Goal: Transaction & Acquisition: Download file/media

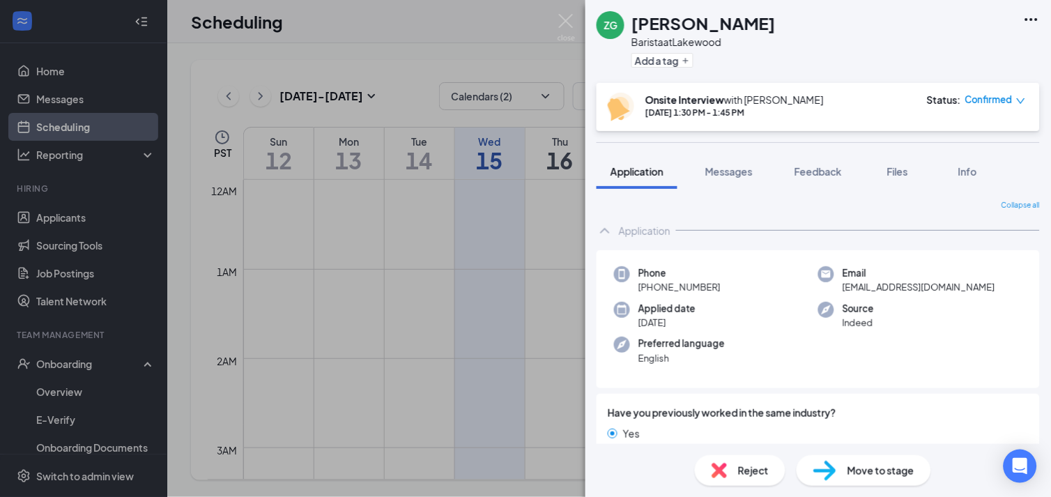
scroll to position [542, 0]
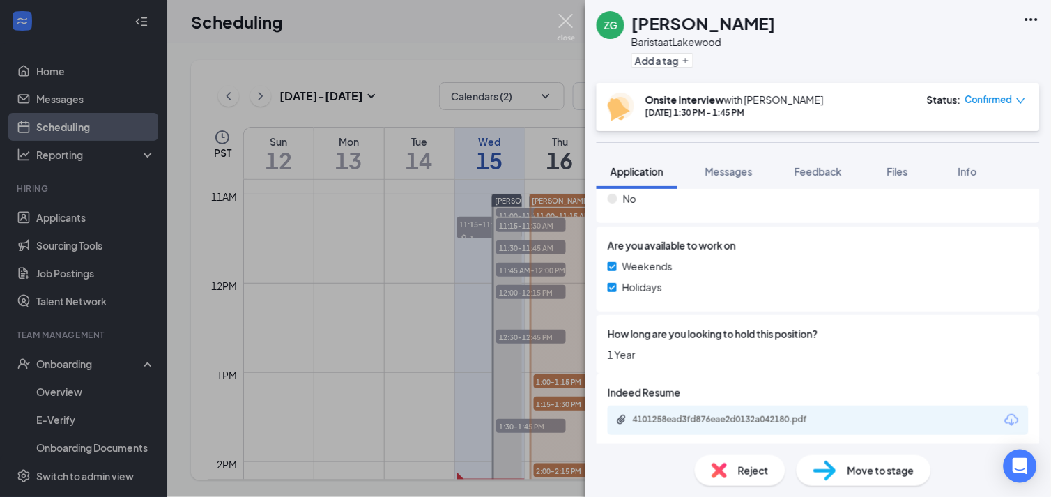
click at [568, 17] on img at bounding box center [566, 27] width 17 height 27
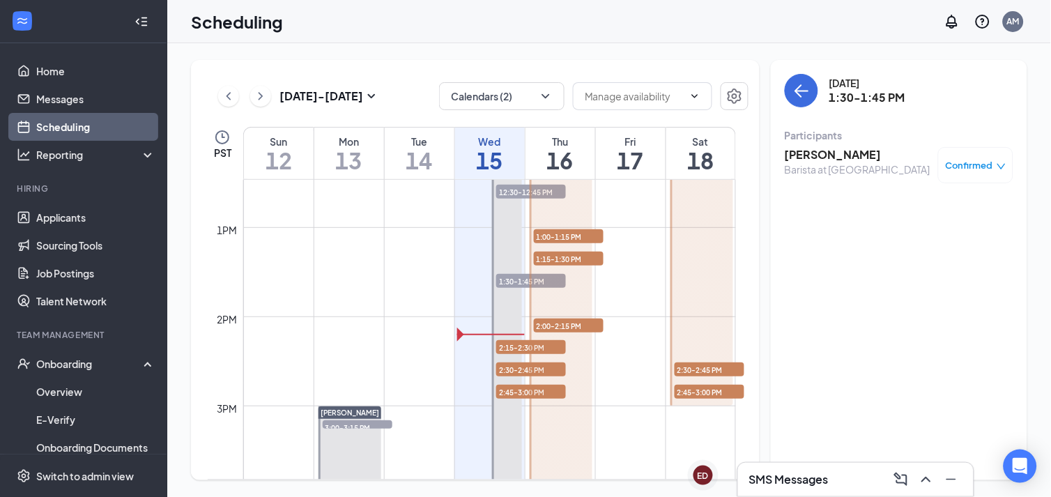
scroll to position [1131, 0]
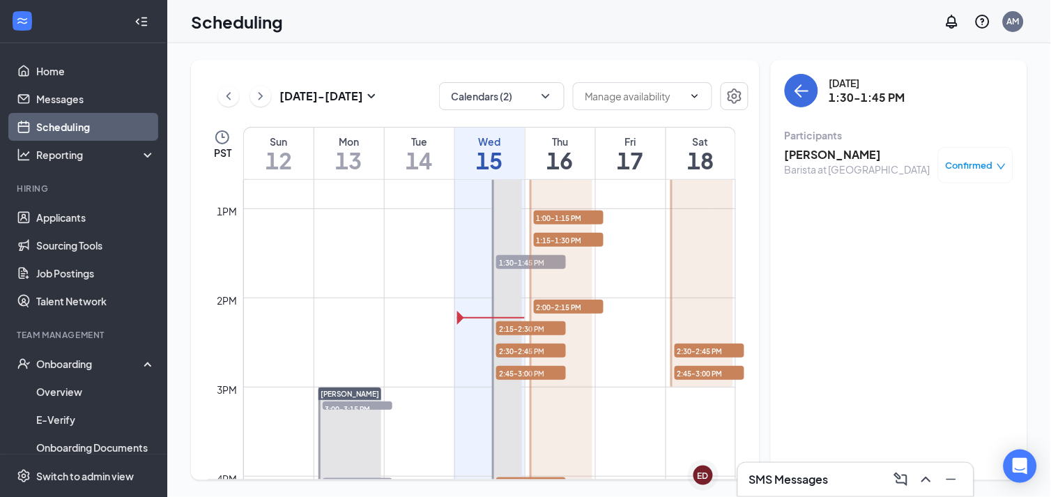
click at [553, 302] on span "2:00-2:15 PM" at bounding box center [569, 307] width 70 height 14
click at [535, 324] on div at bounding box center [561, 298] width 63 height 535
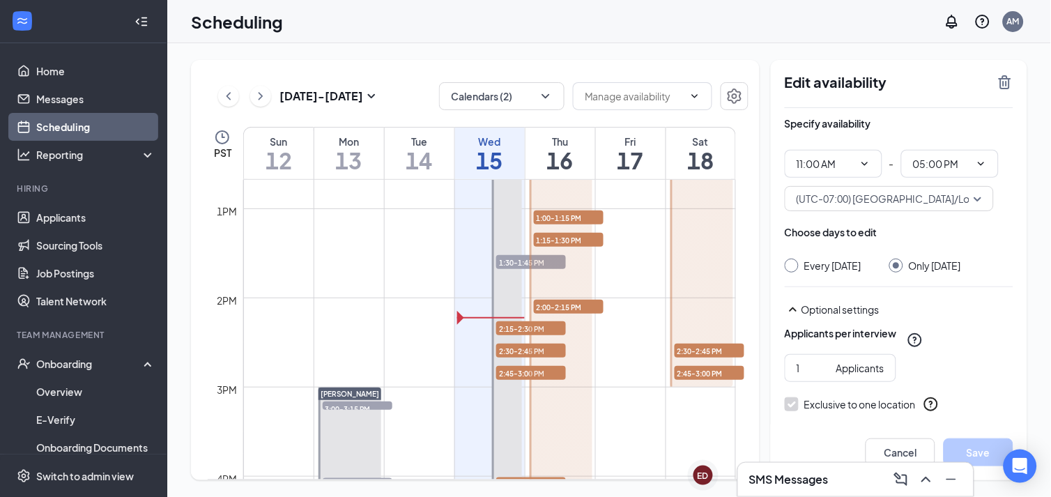
click at [530, 323] on div at bounding box center [561, 298] width 63 height 535
click at [527, 329] on div "Brisa Candelario 11:00-11:15 AM 1 1:00-1:15 PM 1 1:15-1:30 PM 1 2:00-2:15 PM 1" at bounding box center [560, 297] width 67 height 535
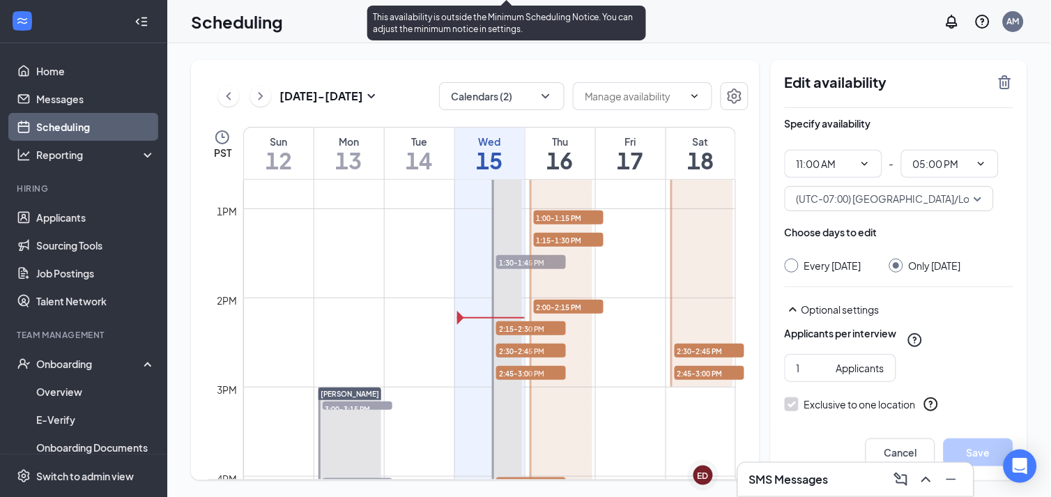
click at [514, 325] on span "2:15-2:30 PM" at bounding box center [531, 328] width 70 height 14
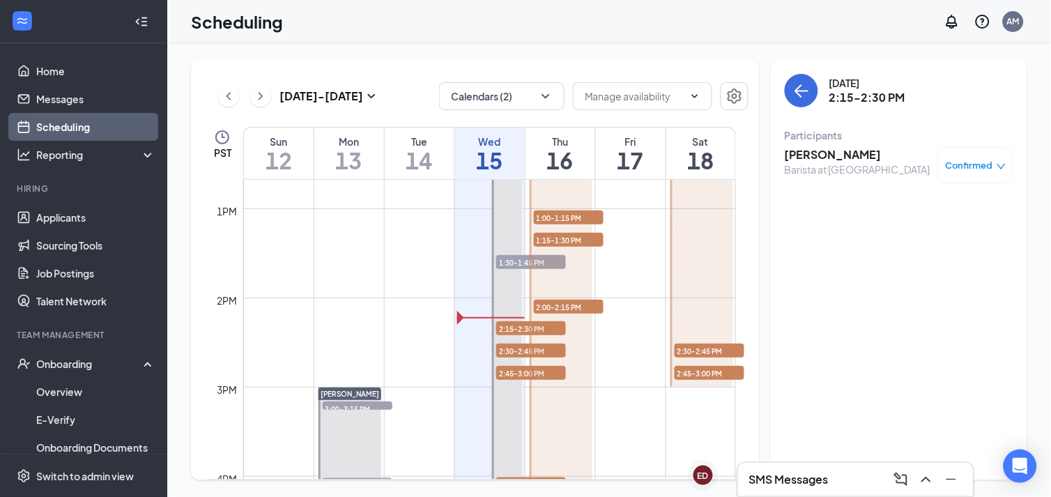
click at [809, 160] on h3 "Alina Vergara" at bounding box center [858, 154] width 146 height 15
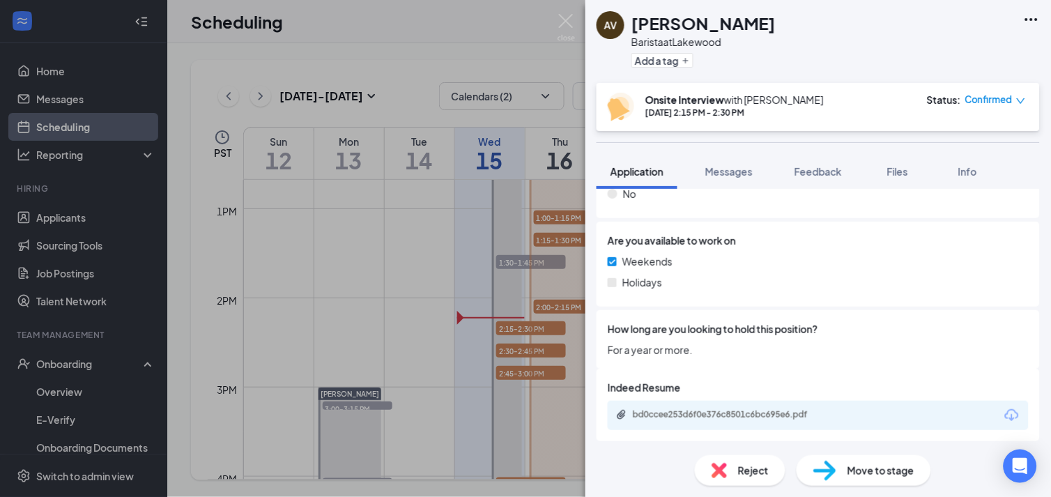
scroll to position [548, 0]
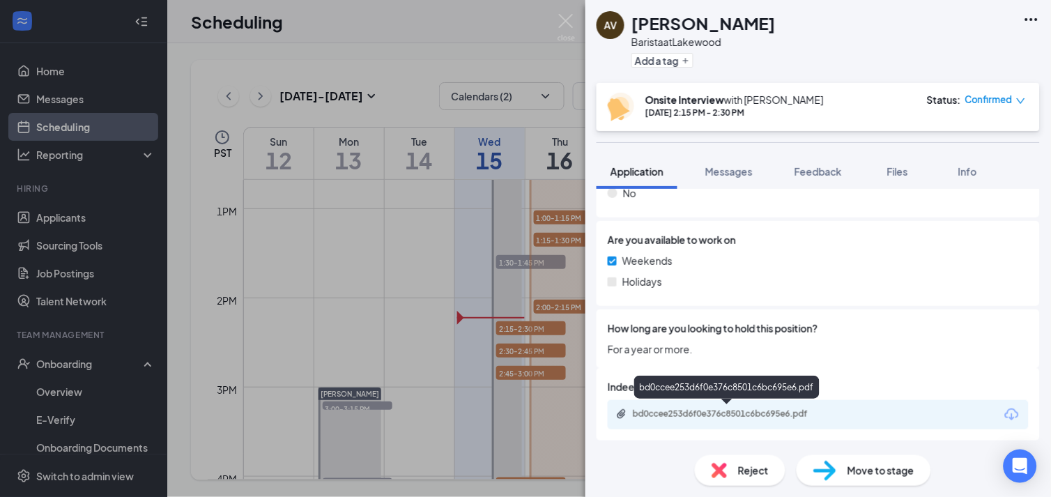
click at [682, 413] on div "bd0ccee253d6f0e376c8501c6bc695e6.pdf" at bounding box center [730, 413] width 195 height 11
